Goal: Ask a question

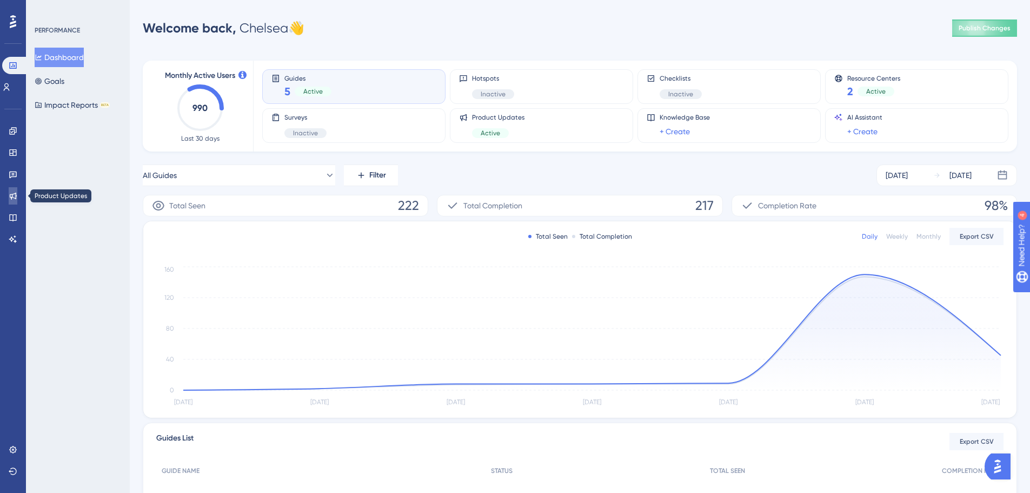
click at [9, 195] on icon at bounding box center [13, 195] width 9 height 9
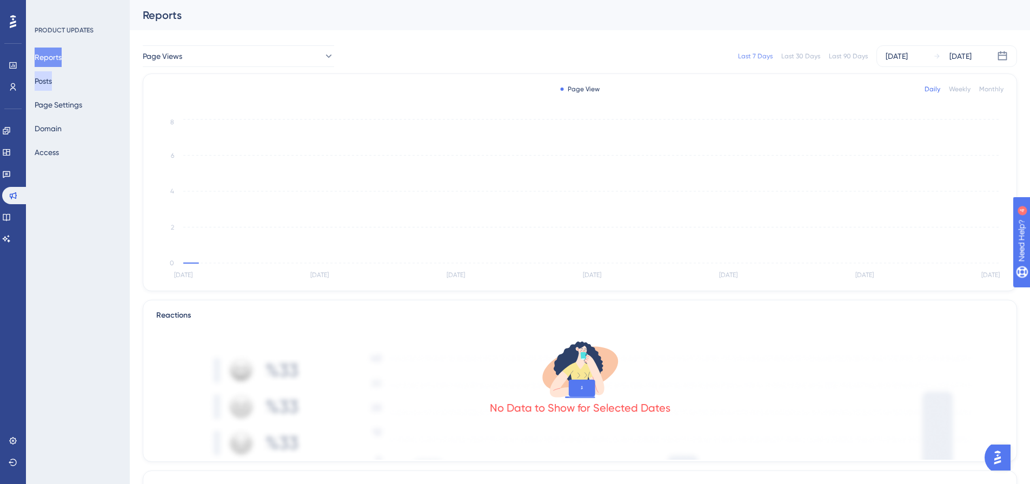
click at [44, 79] on button "Posts" at bounding box center [43, 80] width 17 height 19
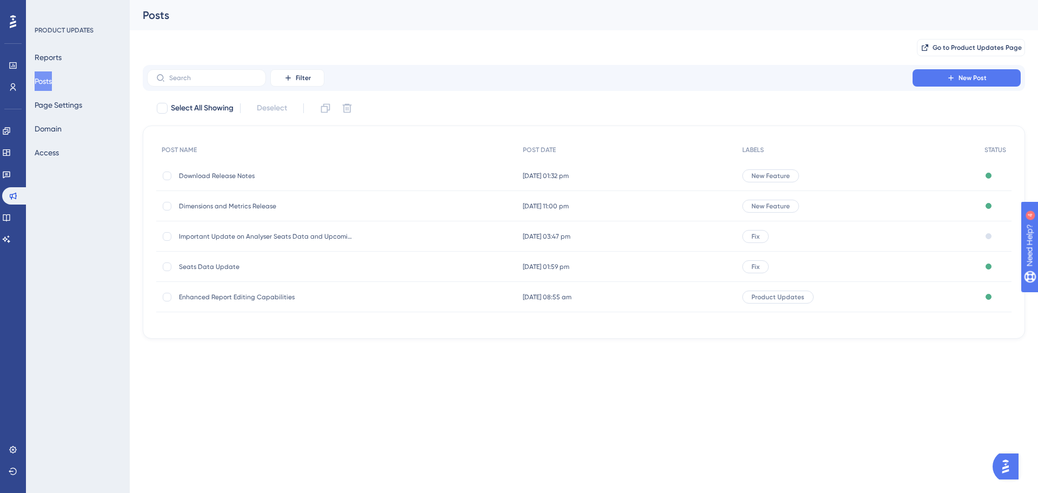
click at [547, 169] on div "31 Jul 2025 01:32 pm 31 Jul 2025 01:32 pm" at bounding box center [627, 176] width 220 height 30
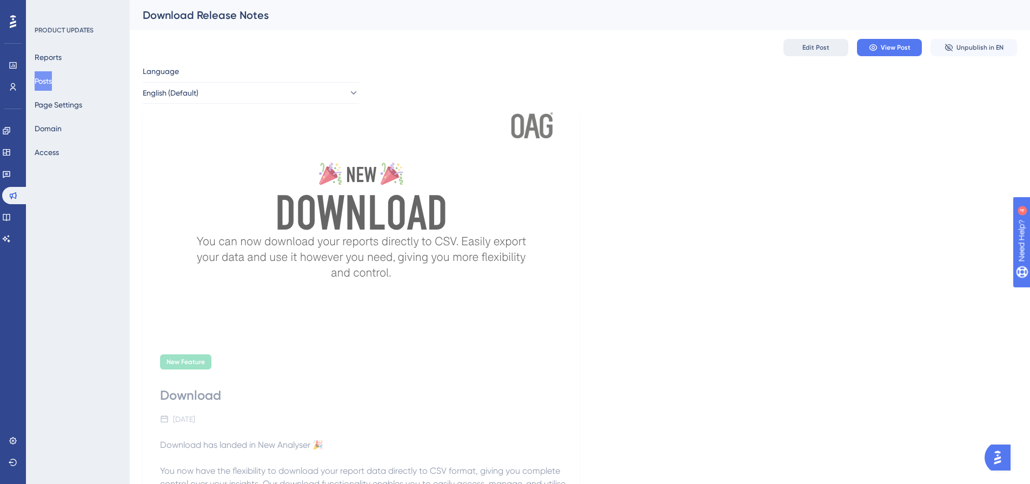
click at [816, 50] on span "Edit Post" at bounding box center [815, 47] width 27 height 9
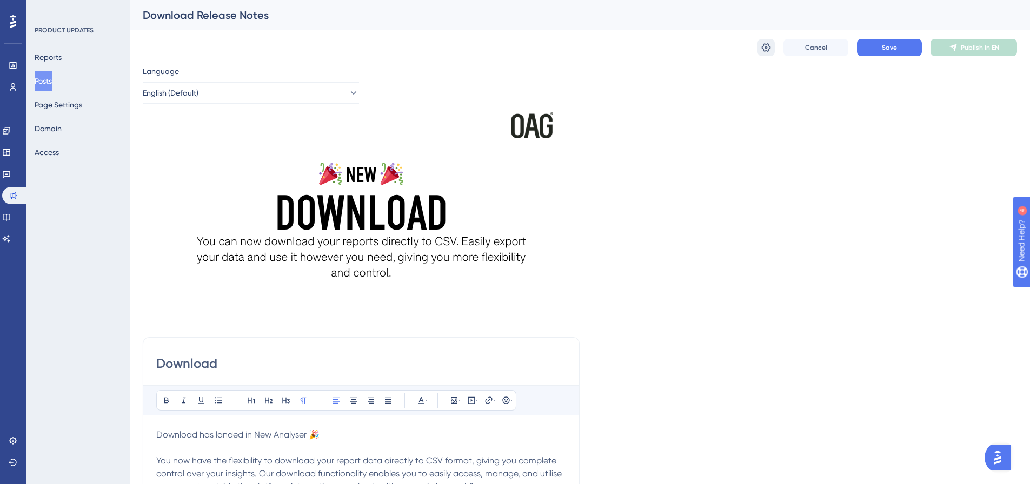
click at [761, 54] on button at bounding box center [765, 47] width 17 height 17
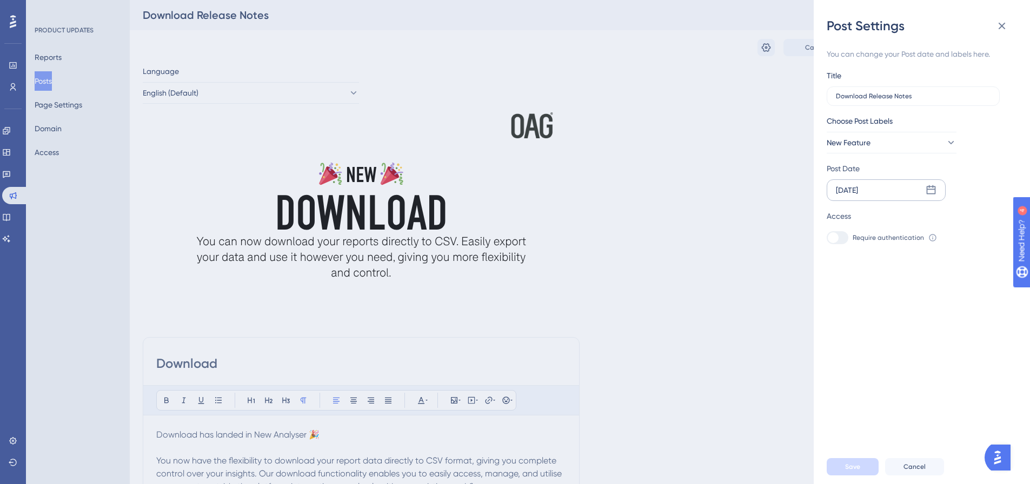
click at [927, 185] on icon at bounding box center [931, 190] width 11 height 11
click at [993, 221] on icon at bounding box center [996, 222] width 8 height 10
click at [921, 322] on button "14" at bounding box center [917, 321] width 18 height 18
click at [857, 471] on span "Save" at bounding box center [852, 467] width 15 height 9
click at [992, 27] on button at bounding box center [1002, 26] width 22 height 22
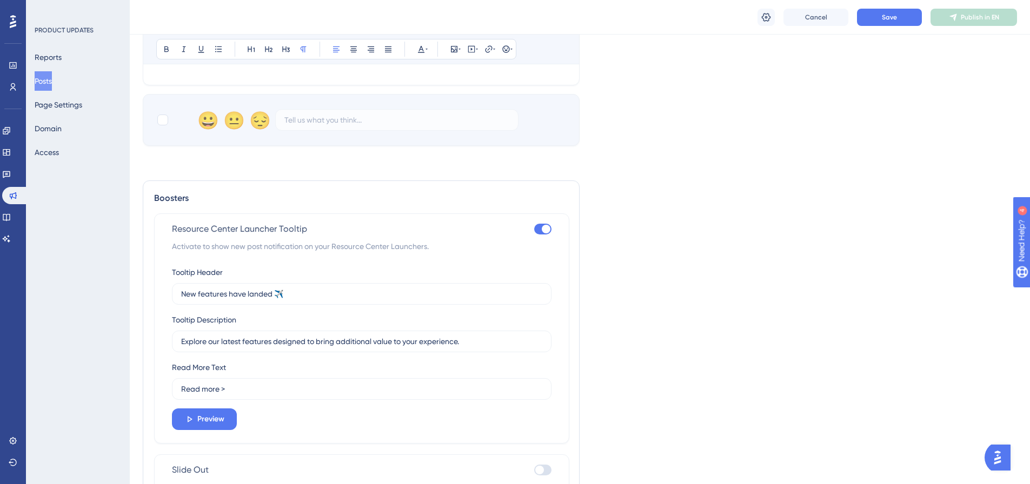
scroll to position [1388, 0]
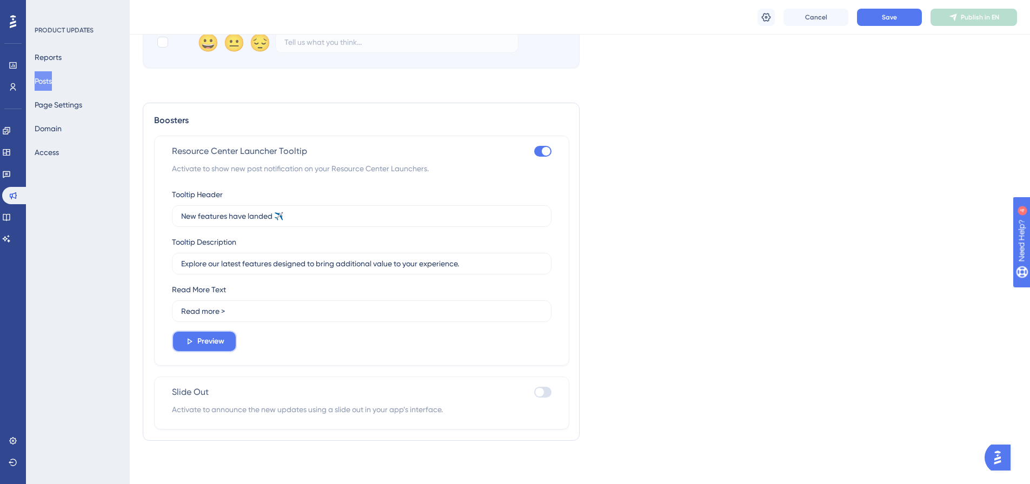
click at [203, 341] on span "Preview" at bounding box center [210, 341] width 27 height 13
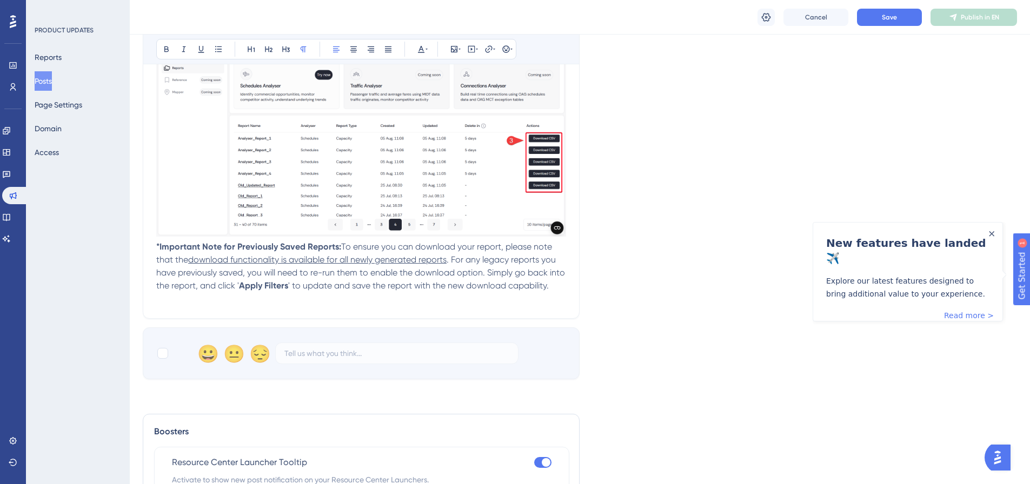
scroll to position [740, 0]
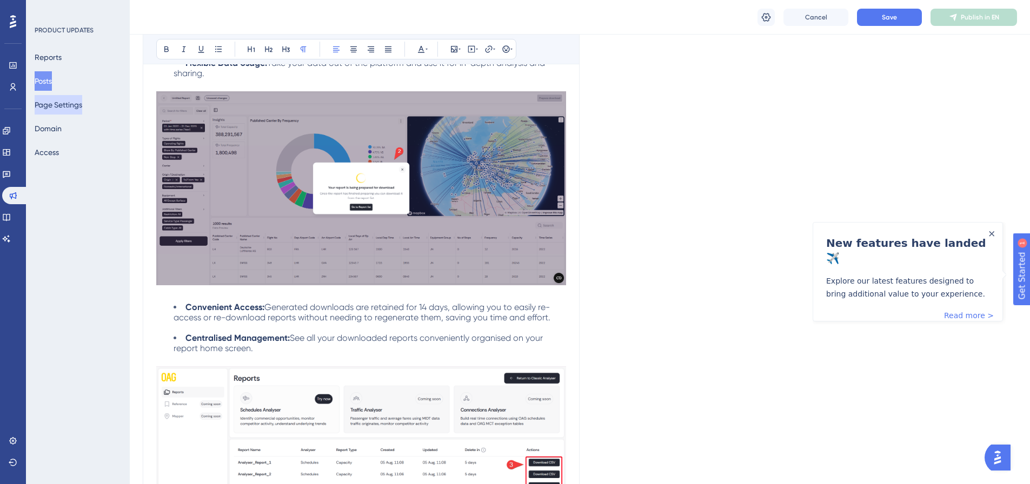
click at [61, 104] on button "Page Settings" at bounding box center [59, 104] width 48 height 19
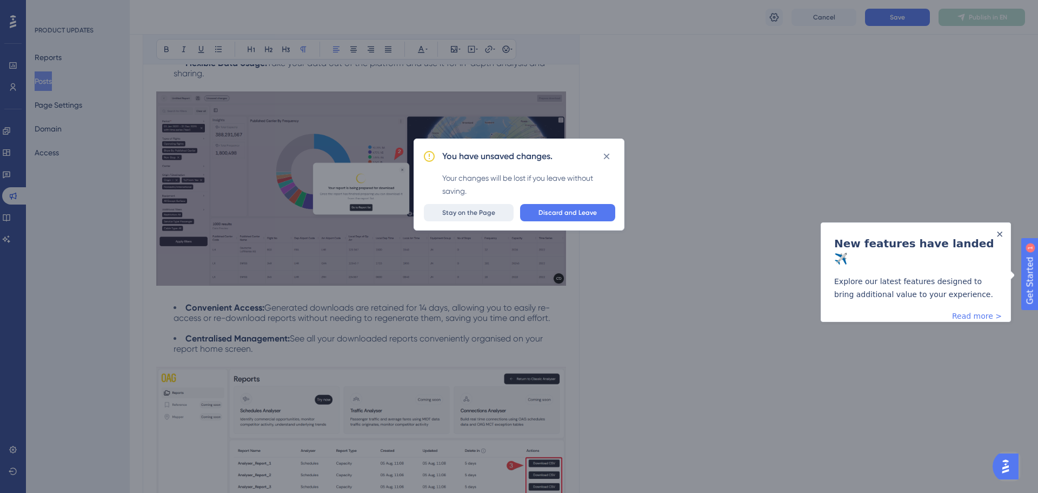
click at [483, 214] on span "Stay on the Page" at bounding box center [468, 212] width 53 height 9
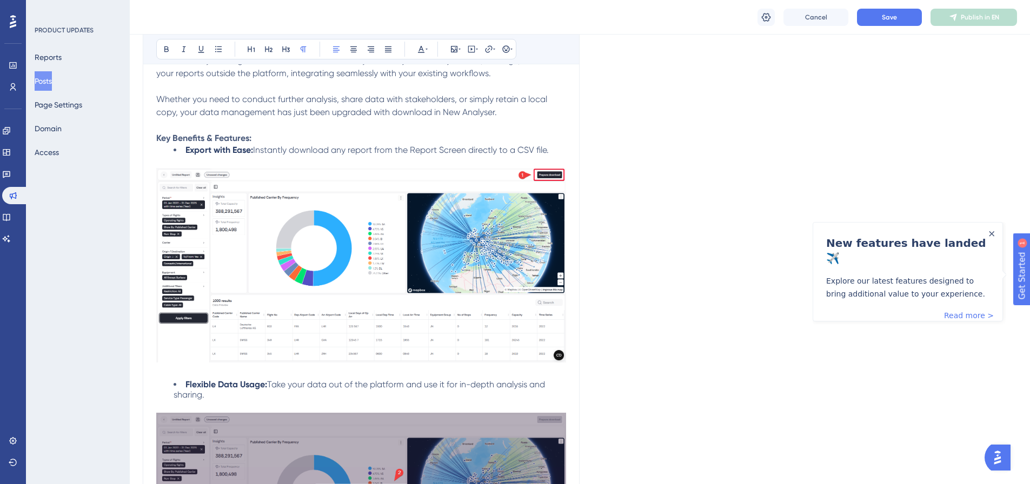
scroll to position [415, 0]
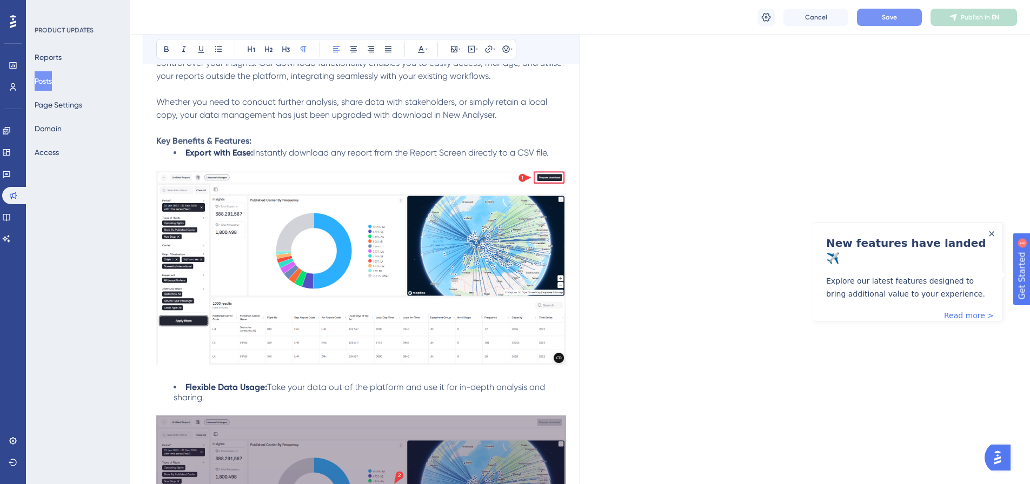
click at [886, 17] on span "Save" at bounding box center [889, 17] width 15 height 9
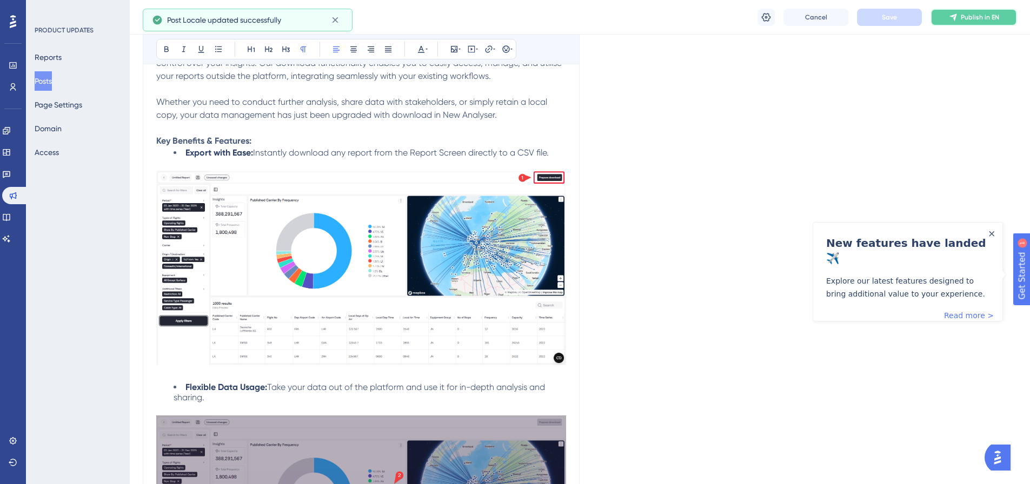
click at [967, 17] on span "Publish in EN" at bounding box center [980, 17] width 38 height 9
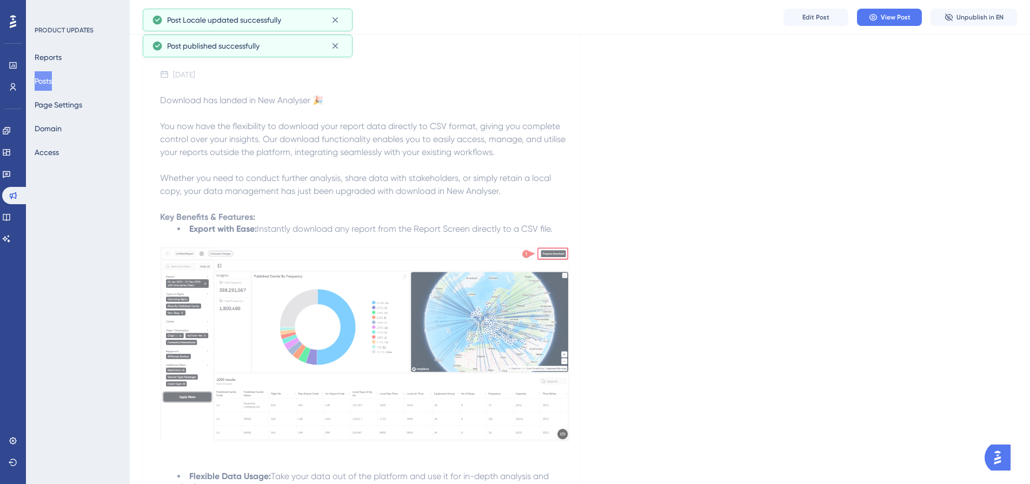
scroll to position [199, 0]
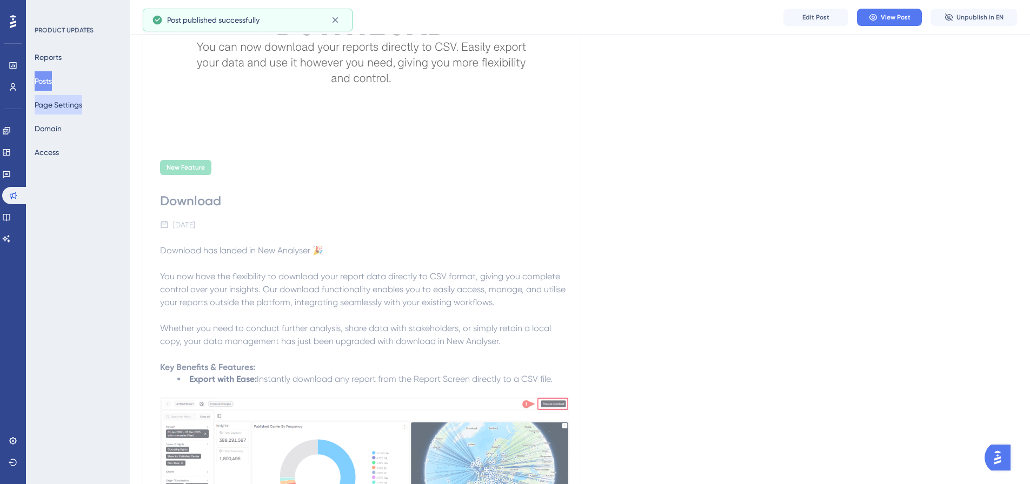
click at [62, 102] on button "Page Settings" at bounding box center [59, 104] width 48 height 19
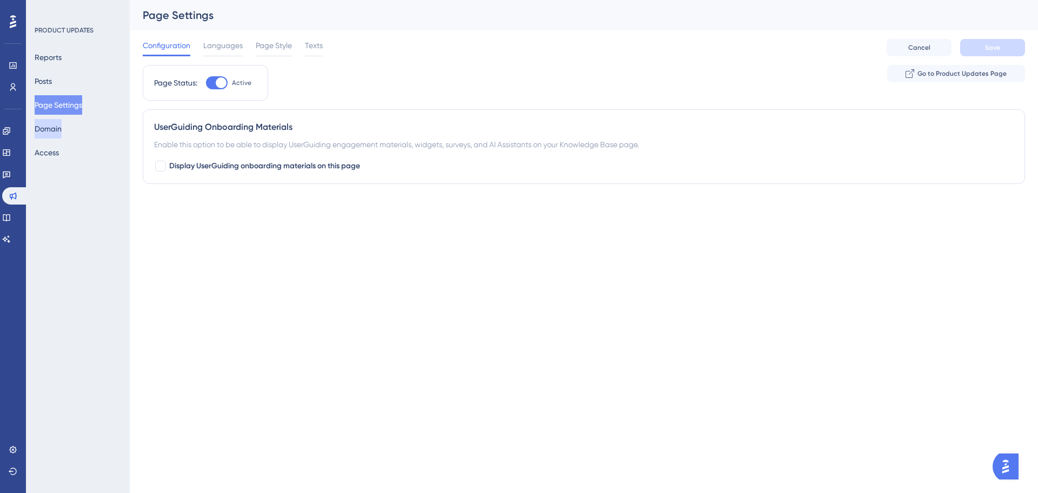
click at [52, 133] on button "Domain" at bounding box center [48, 128] width 27 height 19
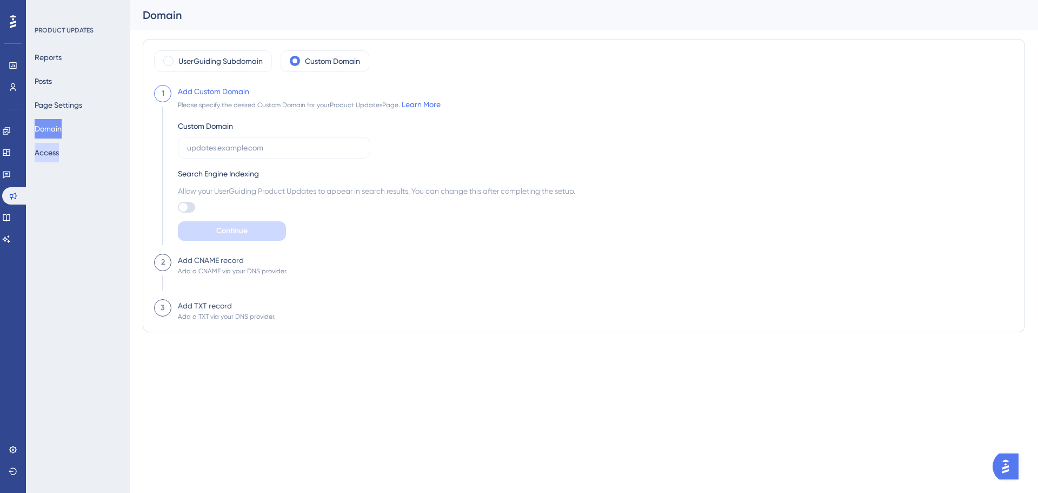
click at [52, 154] on button "Access" at bounding box center [47, 152] width 24 height 19
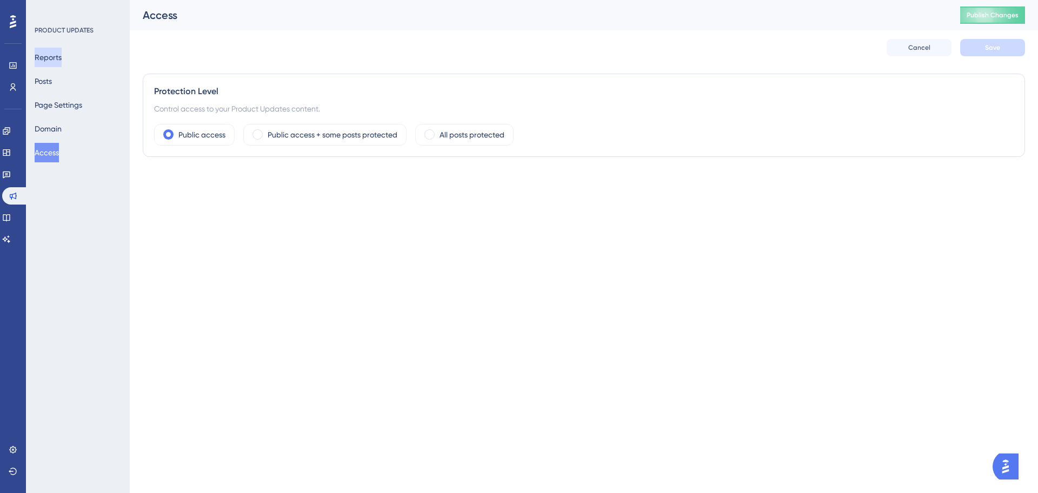
click at [58, 57] on button "Reports" at bounding box center [48, 57] width 27 height 19
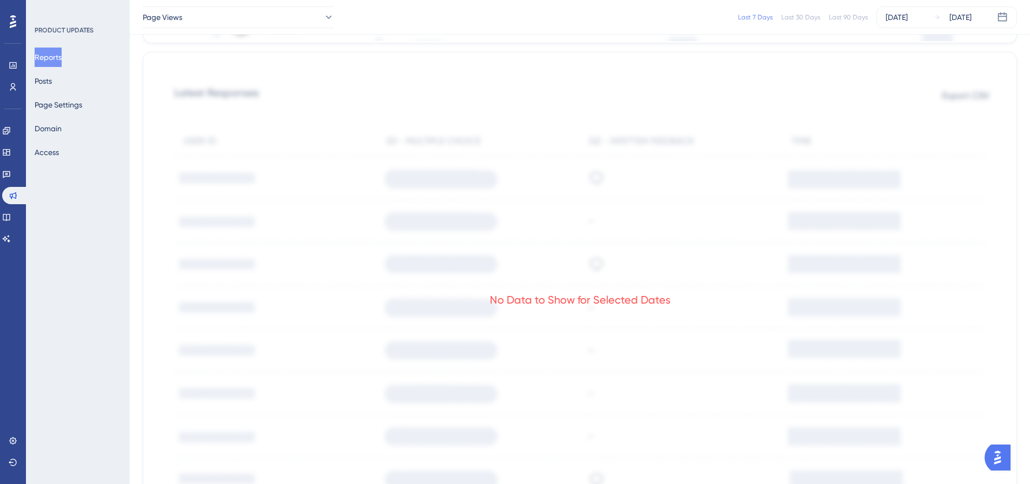
scroll to position [433, 0]
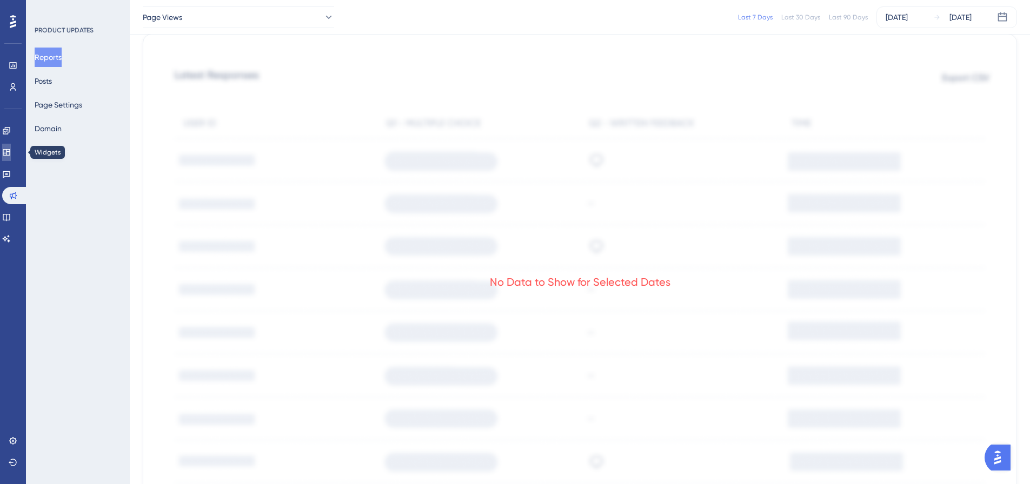
click at [11, 146] on link at bounding box center [6, 152] width 9 height 17
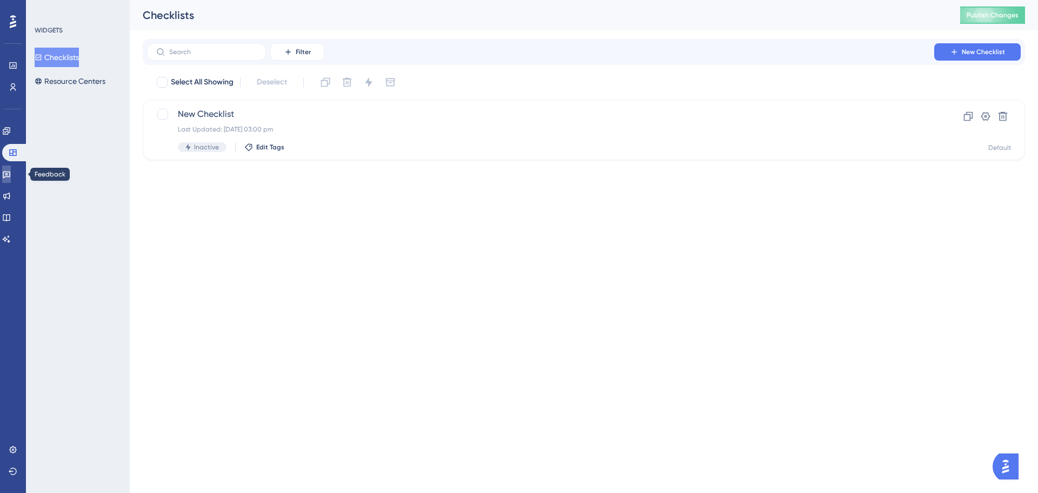
click at [6, 175] on link at bounding box center [6, 173] width 9 height 17
click at [10, 134] on icon at bounding box center [6, 130] width 7 height 7
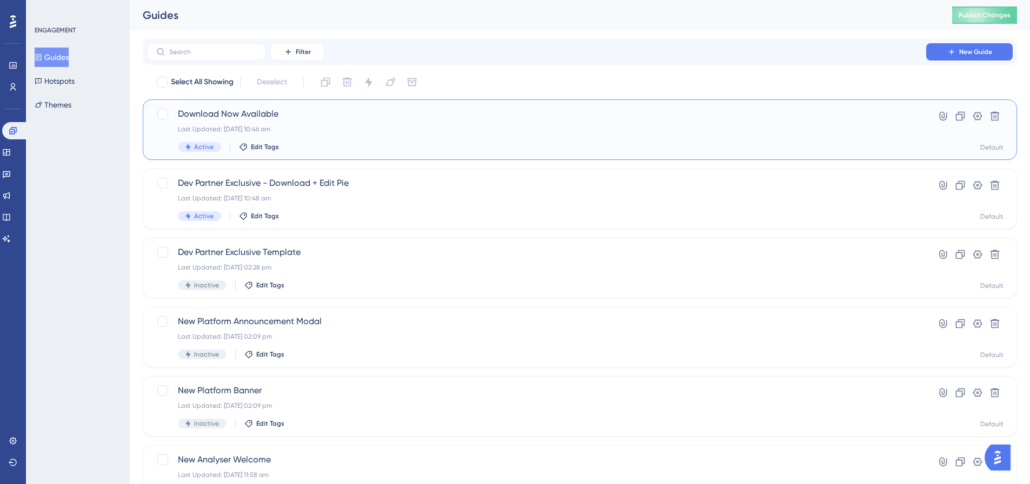
click at [227, 113] on span "Download Now Available" at bounding box center [536, 114] width 717 height 13
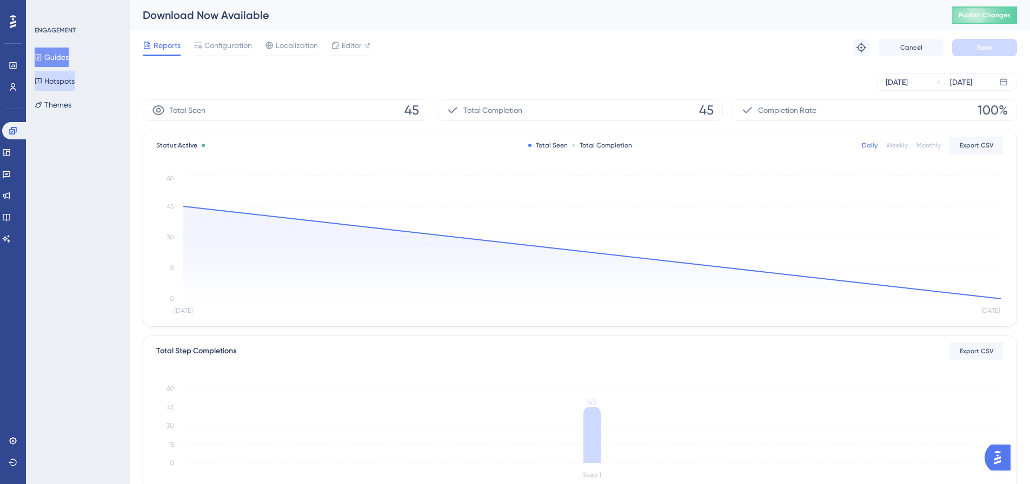
click at [61, 78] on button "Hotspots" at bounding box center [55, 80] width 40 height 19
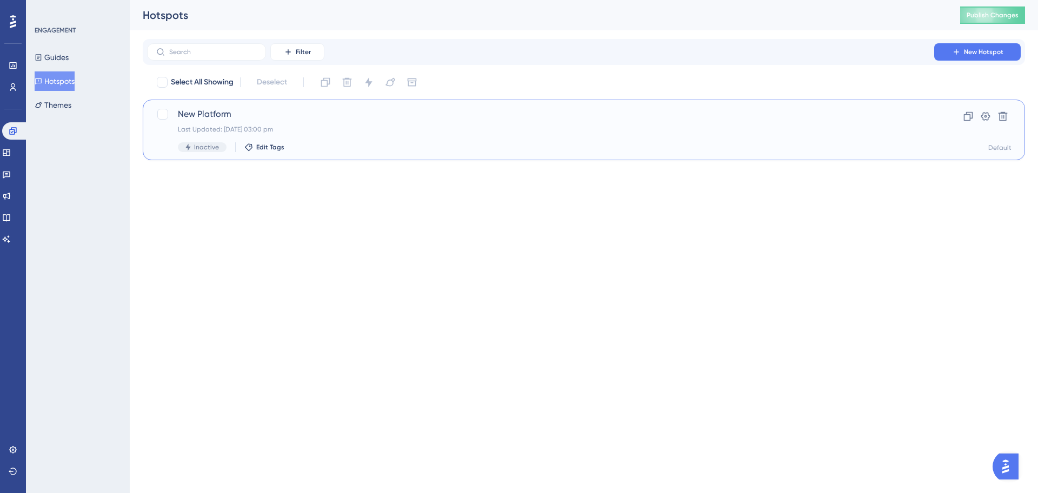
click at [279, 117] on span "New Platform" at bounding box center [541, 114] width 726 height 13
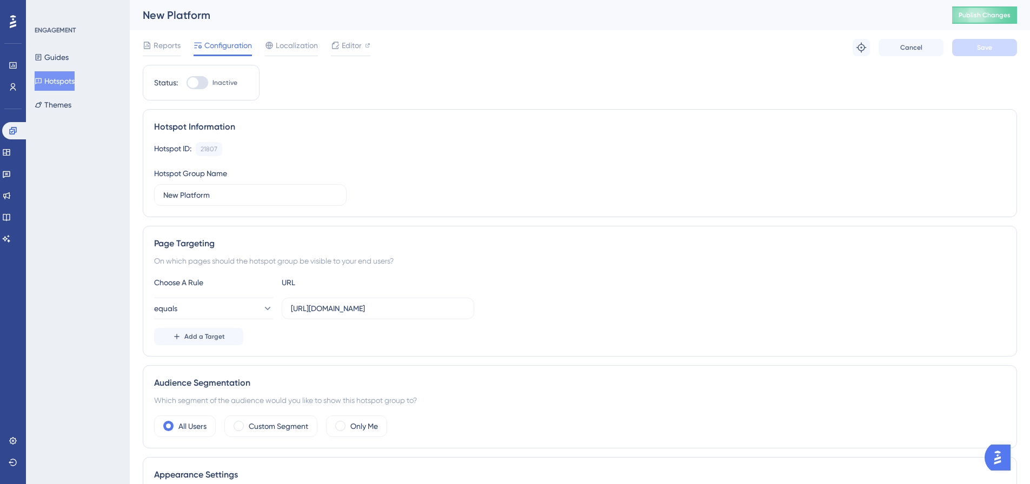
click at [371, 49] on div "Reports Configuration Localization Editor Troubleshoot Cancel Save" at bounding box center [580, 47] width 874 height 35
click at [348, 49] on span "Editor" at bounding box center [352, 45] width 20 height 13
click at [11, 60] on link at bounding box center [13, 65] width 9 height 17
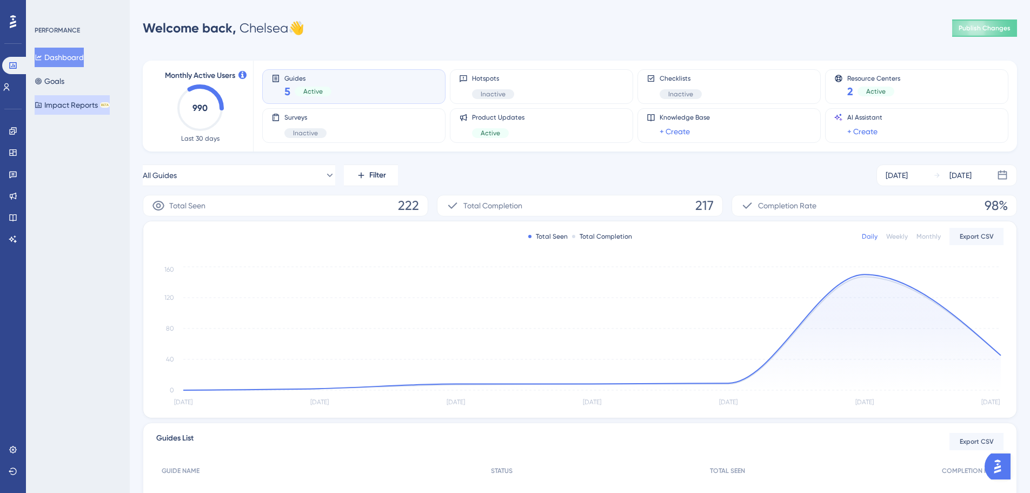
click at [58, 107] on button "Impact Reports BETA" at bounding box center [72, 104] width 75 height 19
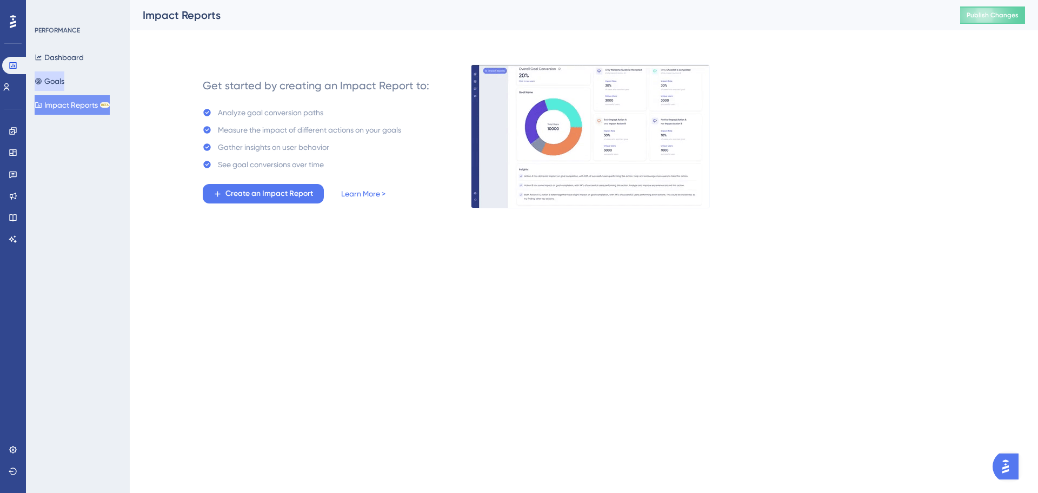
click at [58, 79] on button "Goals" at bounding box center [50, 80] width 30 height 19
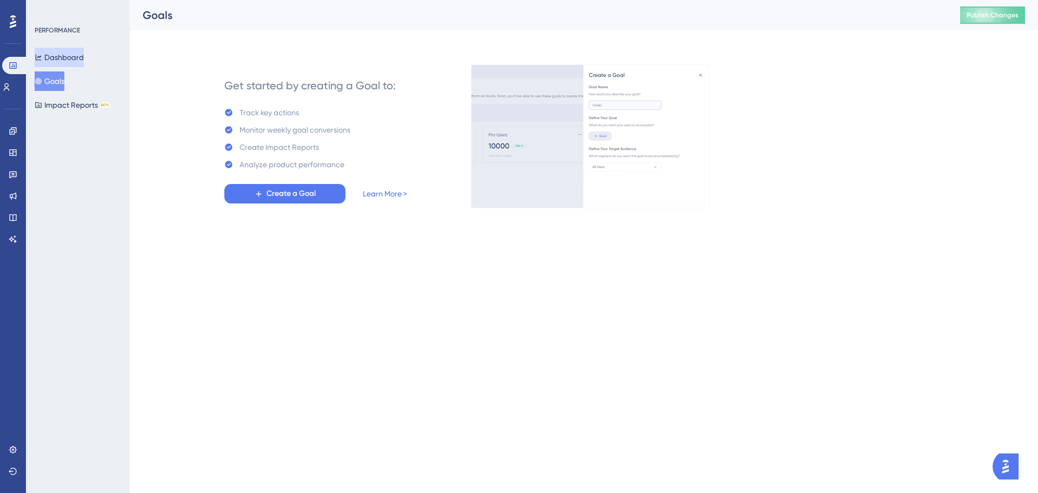
click at [84, 49] on button "Dashboard" at bounding box center [59, 57] width 49 height 19
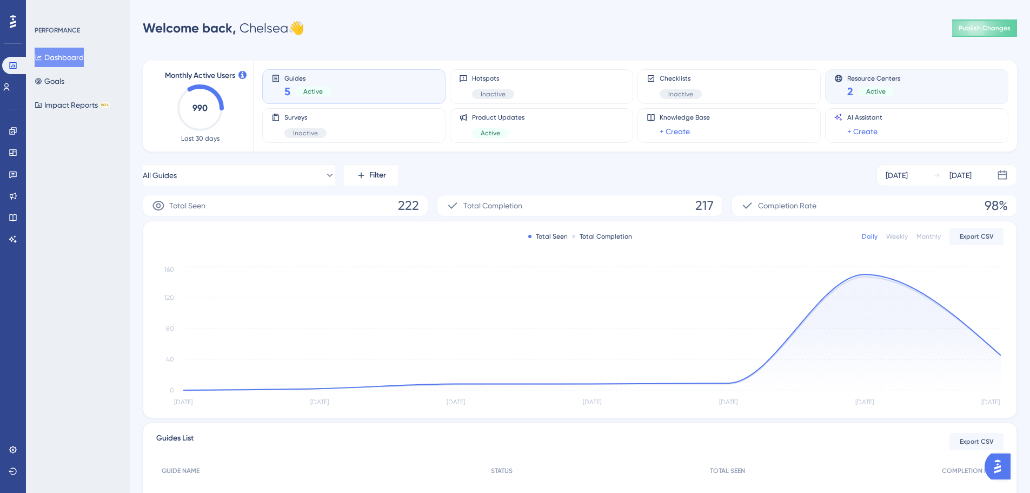
click at [895, 84] on div "2 Active" at bounding box center [873, 91] width 53 height 15
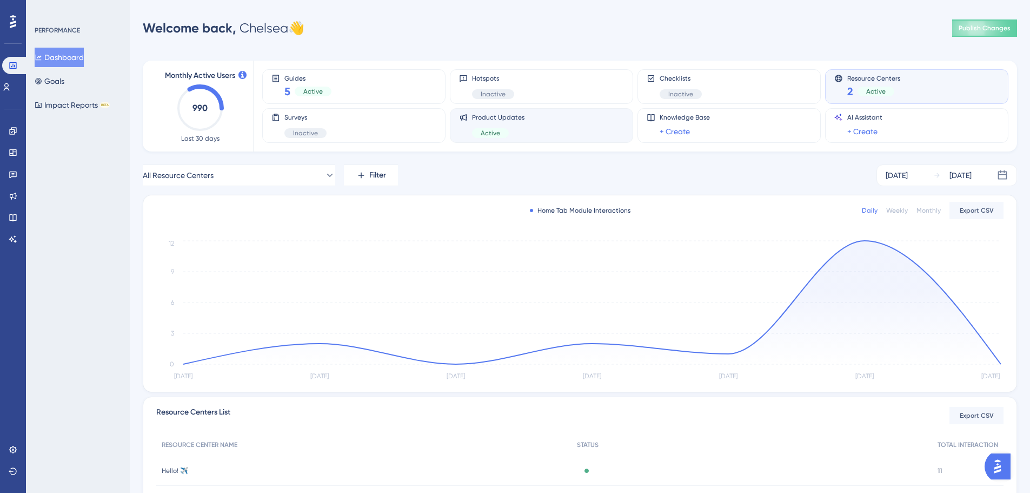
click at [568, 135] on div "Product Updates Active" at bounding box center [541, 125] width 165 height 25
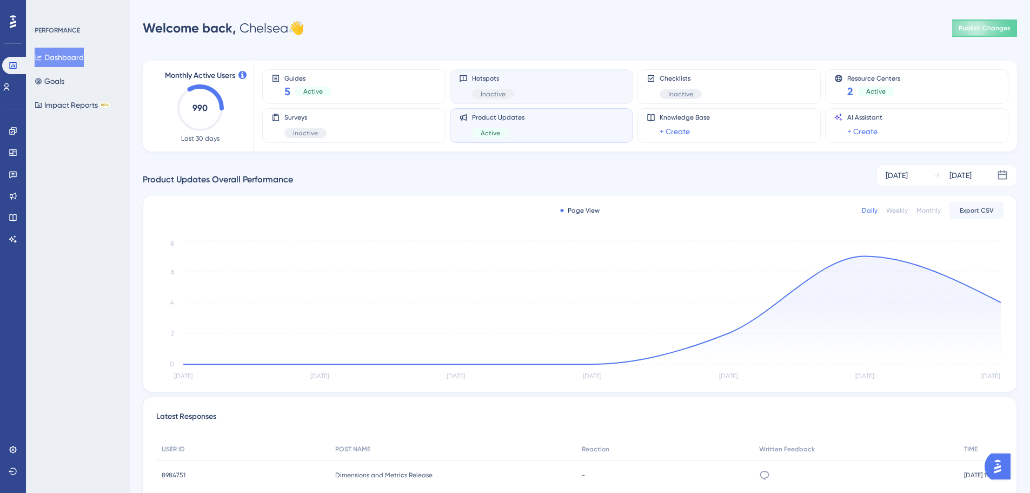
click at [482, 89] on div "Inactive" at bounding box center [493, 94] width 42 height 10
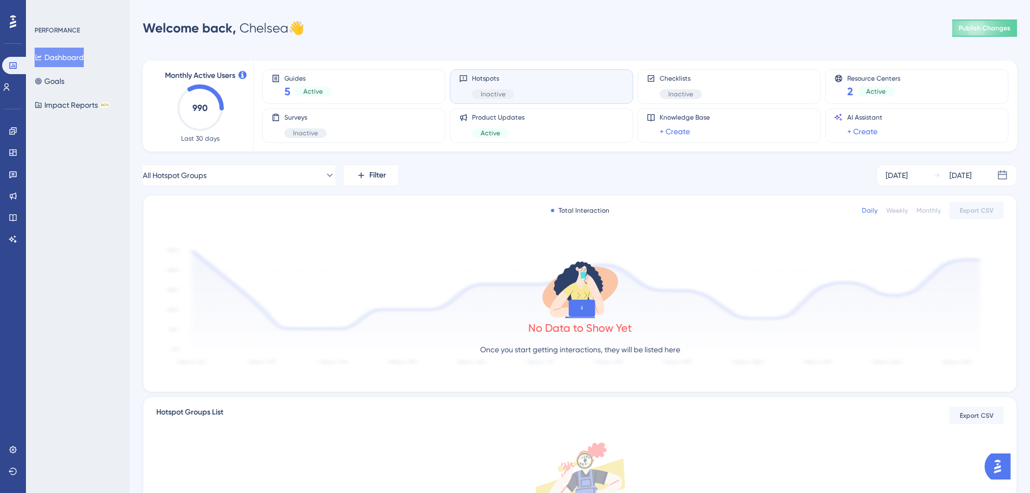
click at [995, 466] on img "Open AI Assistant Launcher" at bounding box center [997, 465] width 19 height 19
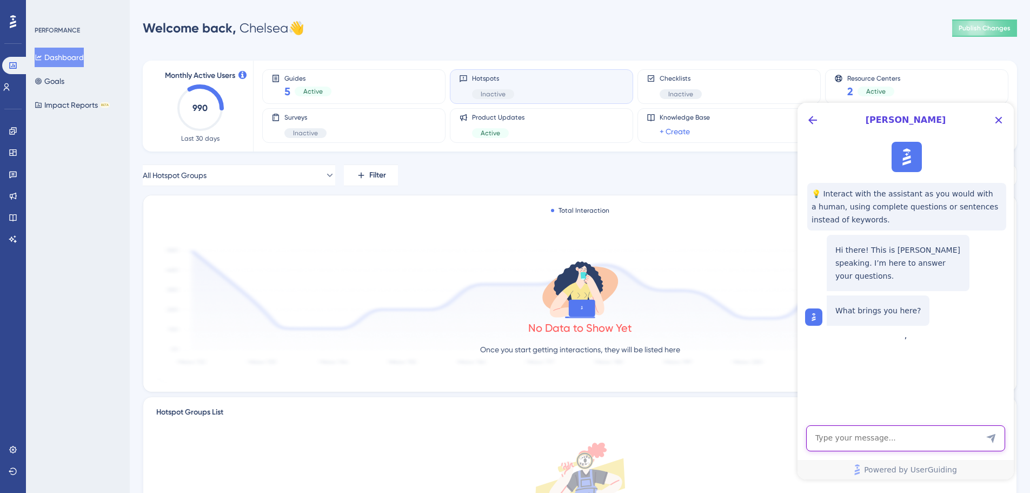
drag, startPoint x: 900, startPoint y: 447, endPoint x: 872, endPoint y: 384, distance: 68.2
click at [900, 447] on textarea "AI Assistant Text Input" at bounding box center [905, 438] width 199 height 26
click at [806, 121] on icon "Back Button" at bounding box center [812, 120] width 13 height 13
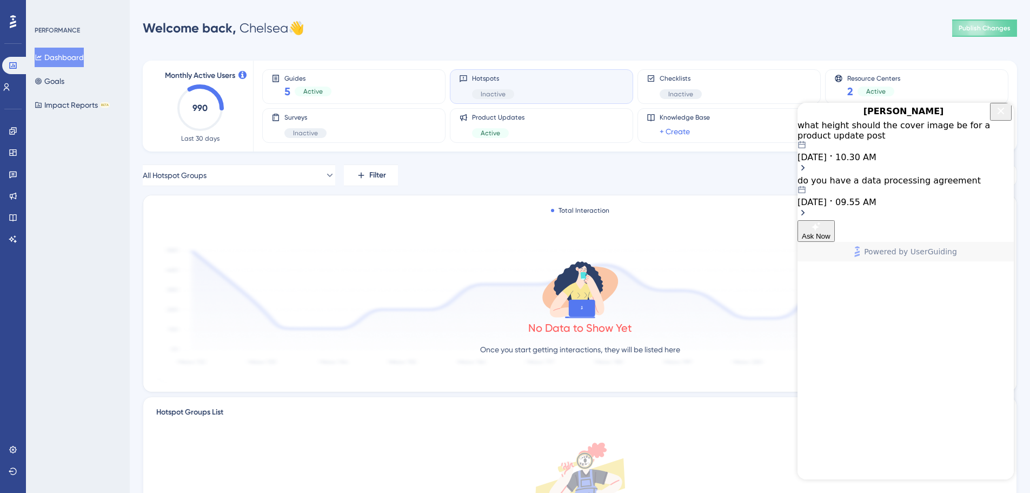
click at [835, 242] on button "Ask Now" at bounding box center [815, 231] width 37 height 22
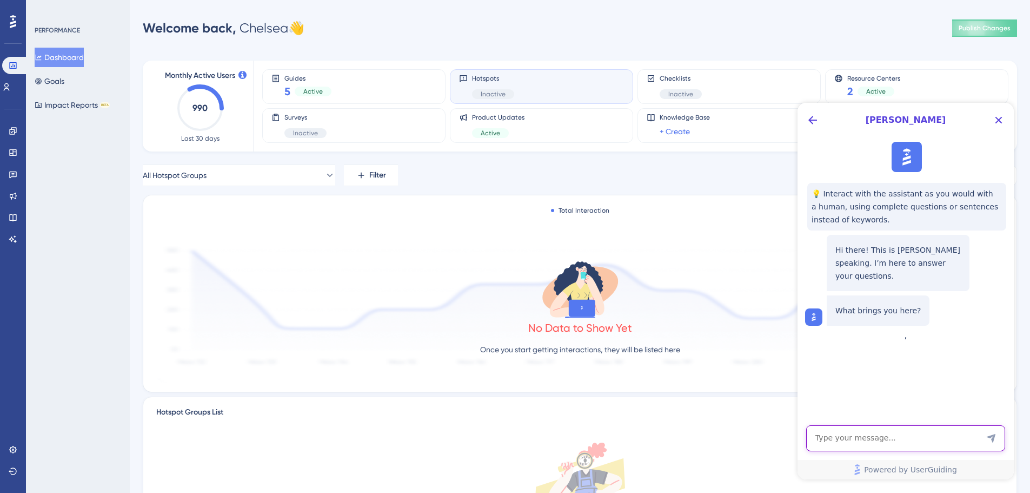
click at [881, 435] on textarea "AI Assistant Text Input" at bounding box center [905, 438] width 199 height 26
type textarea "whats a hotspot"
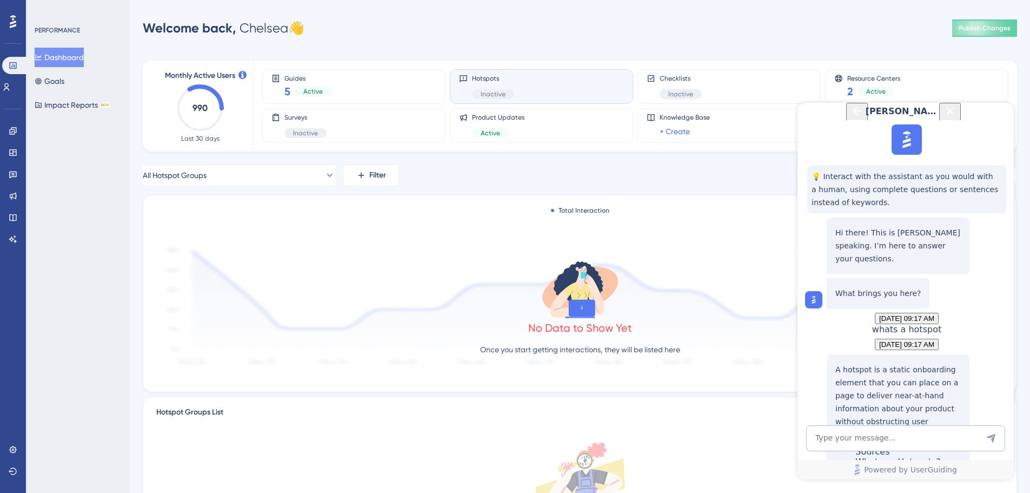
scroll to position [54, 0]
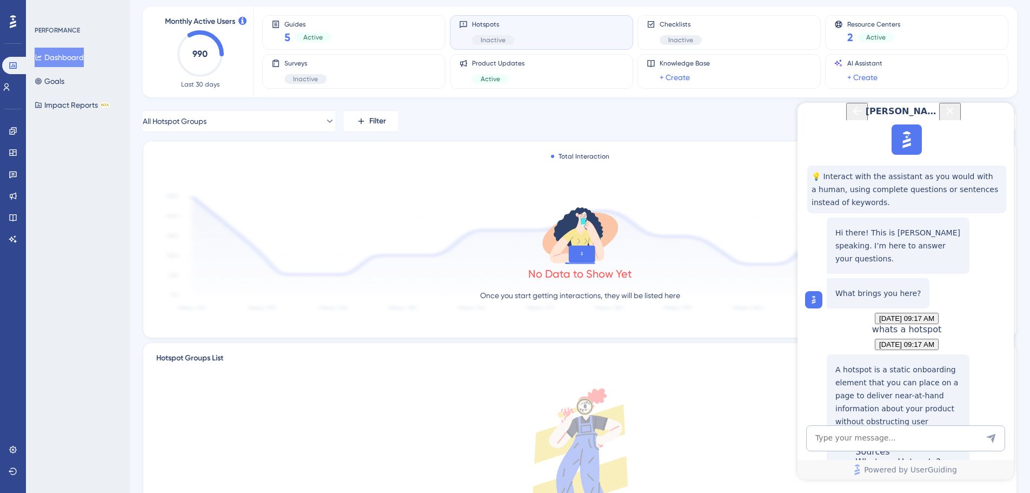
click at [867, 456] on div "What are Hotspots?" at bounding box center [897, 467] width 85 height 23
